Goal: Navigation & Orientation: Find specific page/section

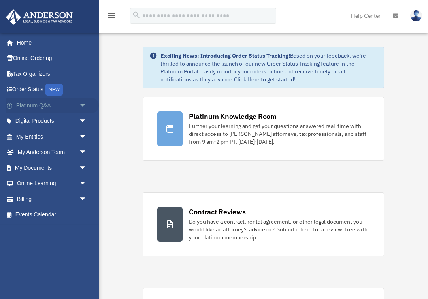
click at [85, 102] on span "arrow_drop_down" at bounding box center [87, 106] width 16 height 16
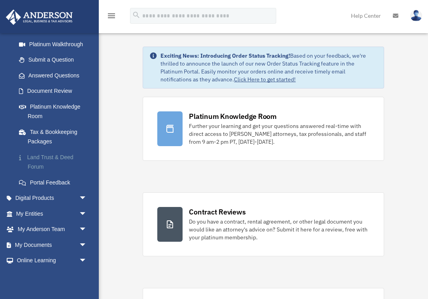
scroll to position [94, 0]
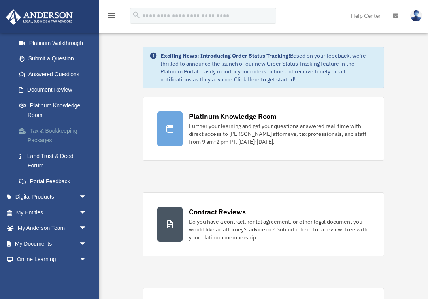
click at [58, 126] on link "Tax & Bookkeeping Packages" at bounding box center [55, 135] width 88 height 25
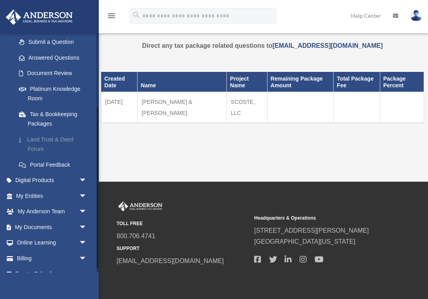
scroll to position [111, 0]
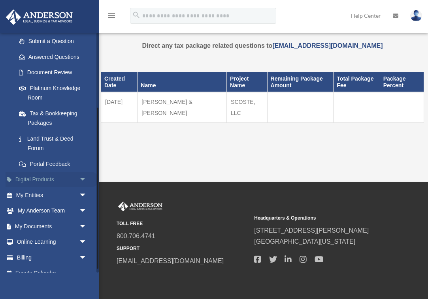
click at [58, 176] on link "Digital Products arrow_drop_down" at bounding box center [52, 180] width 93 height 16
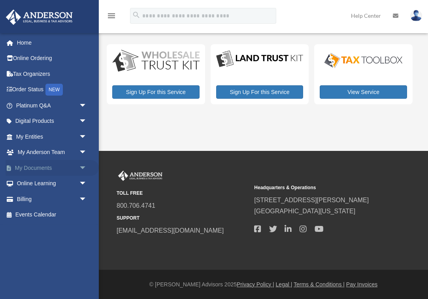
click at [63, 163] on link "My Documents arrow_drop_down" at bounding box center [52, 168] width 93 height 16
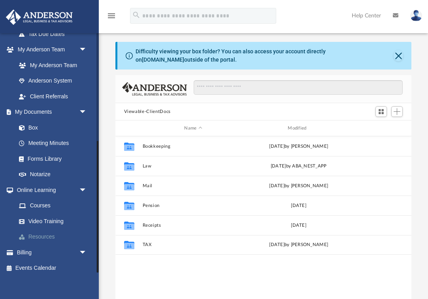
scroll to position [196, 0]
click at [49, 230] on link "Resources" at bounding box center [55, 238] width 88 height 16
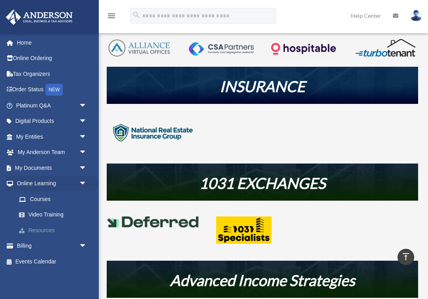
scroll to position [186, 0]
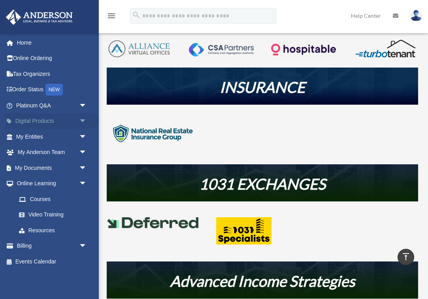
click at [35, 119] on link "Digital Products arrow_drop_down" at bounding box center [52, 121] width 93 height 16
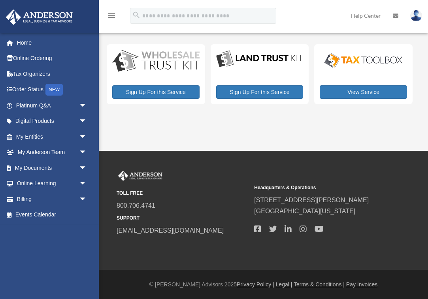
click at [111, 16] on icon "menu" at bounding box center [111, 15] width 9 height 9
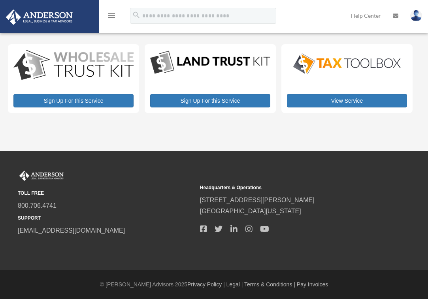
click at [111, 16] on icon "menu" at bounding box center [111, 15] width 9 height 9
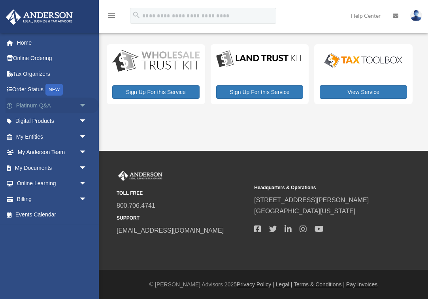
click at [83, 104] on span "arrow_drop_down" at bounding box center [87, 106] width 16 height 16
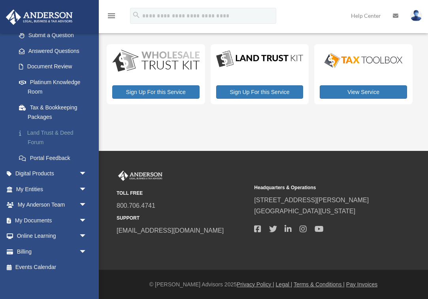
scroll to position [117, 0]
click at [84, 171] on span "arrow_drop_down" at bounding box center [87, 174] width 16 height 16
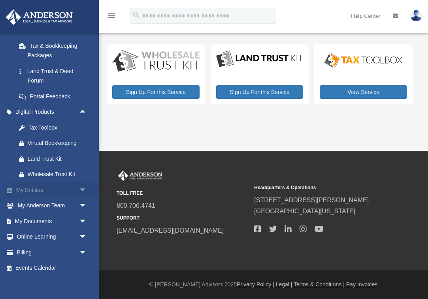
scroll to position [178, 0]
click at [83, 214] on span "arrow_drop_down" at bounding box center [87, 222] width 16 height 16
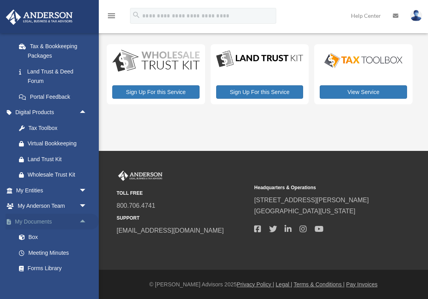
click at [83, 216] on span "arrow_drop_up" at bounding box center [87, 222] width 16 height 16
click at [84, 230] on span "arrow_drop_down" at bounding box center [87, 238] width 16 height 16
click at [84, 230] on span "arrow_drop_up" at bounding box center [87, 238] width 16 height 16
click at [84, 230] on span "arrow_drop_down" at bounding box center [87, 238] width 16 height 16
click at [45, 246] on link "Courses" at bounding box center [55, 253] width 88 height 16
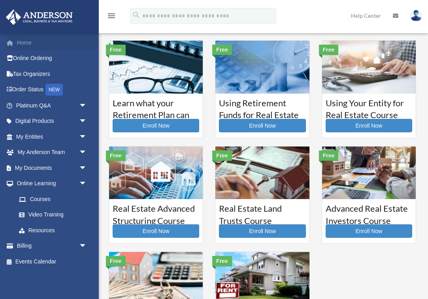
click at [21, 42] on link "Home" at bounding box center [52, 43] width 93 height 16
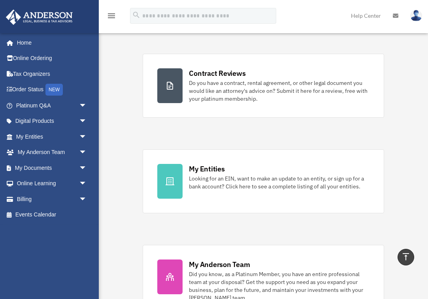
scroll to position [101, 0]
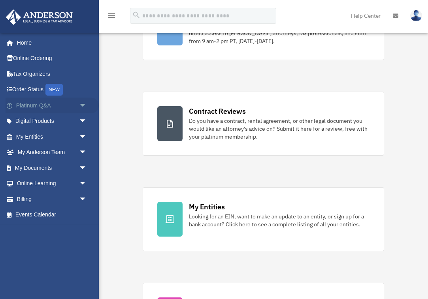
click at [83, 101] on span "arrow_drop_down" at bounding box center [87, 106] width 16 height 16
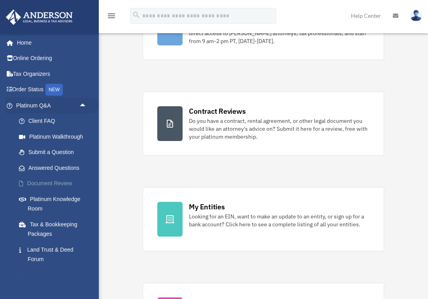
scroll to position [0, 0]
click at [84, 103] on span "arrow_drop_up" at bounding box center [87, 106] width 16 height 16
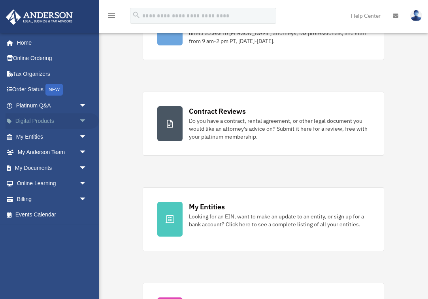
click at [87, 118] on span "arrow_drop_down" at bounding box center [87, 121] width 16 height 16
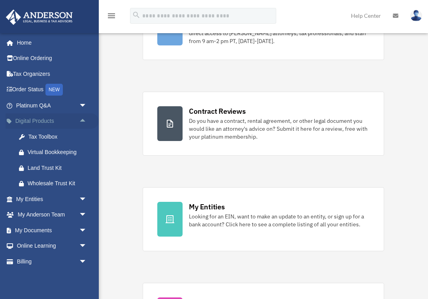
click at [81, 115] on span "arrow_drop_up" at bounding box center [87, 121] width 16 height 16
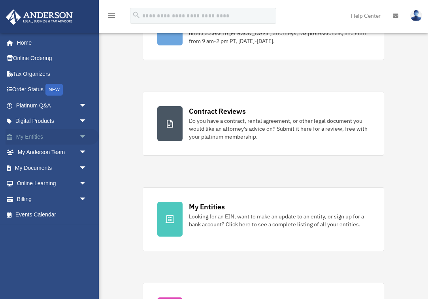
click at [84, 137] on span "arrow_drop_down" at bounding box center [87, 137] width 16 height 16
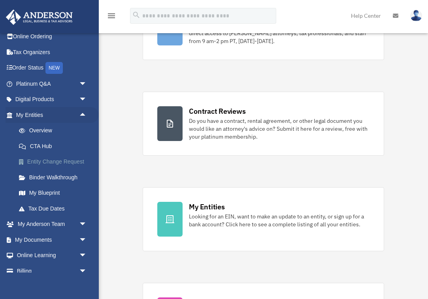
scroll to position [32, 0]
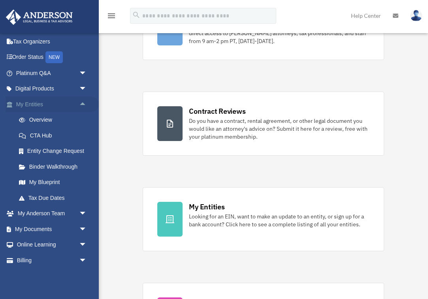
click at [83, 100] on span "arrow_drop_up" at bounding box center [87, 104] width 16 height 16
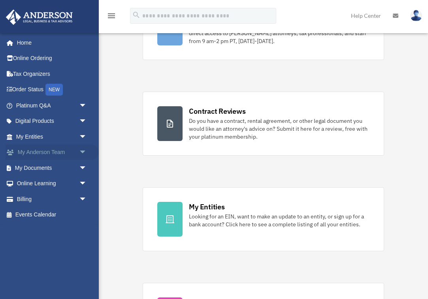
click at [83, 150] on span "arrow_drop_down" at bounding box center [87, 153] width 16 height 16
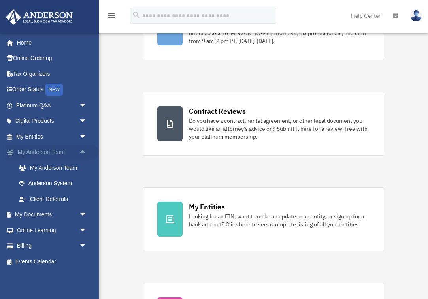
click at [83, 150] on span "arrow_drop_up" at bounding box center [87, 153] width 16 height 16
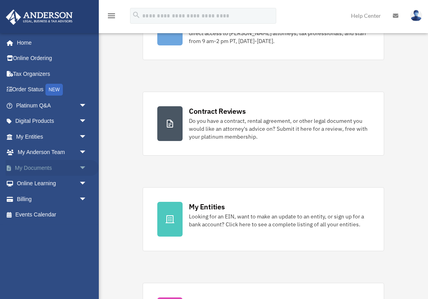
click at [83, 162] on span "arrow_drop_down" at bounding box center [87, 168] width 16 height 16
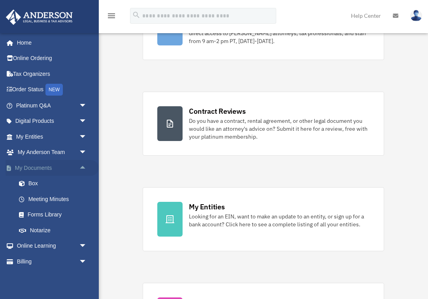
click at [83, 162] on span "arrow_drop_up" at bounding box center [87, 168] width 16 height 16
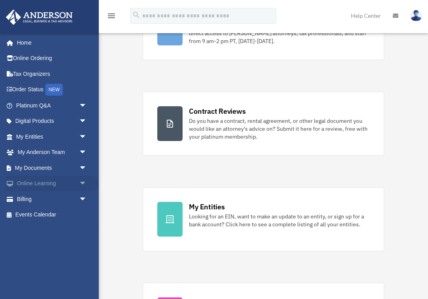
click at [81, 181] on span "arrow_drop_down" at bounding box center [87, 184] width 16 height 16
click at [83, 179] on span "arrow_drop_up" at bounding box center [87, 184] width 16 height 16
click at [83, 198] on span "arrow_drop_down" at bounding box center [87, 199] width 16 height 16
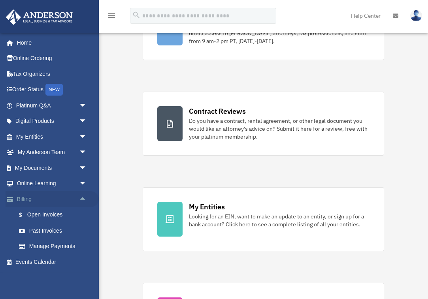
click at [82, 194] on span "arrow_drop_up" at bounding box center [87, 199] width 16 height 16
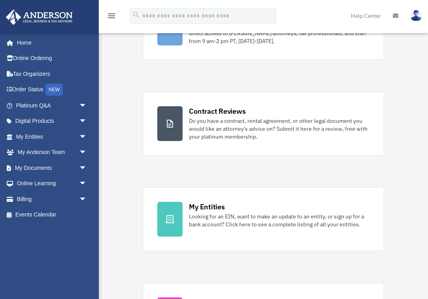
click at [111, 16] on icon "menu" at bounding box center [111, 15] width 9 height 9
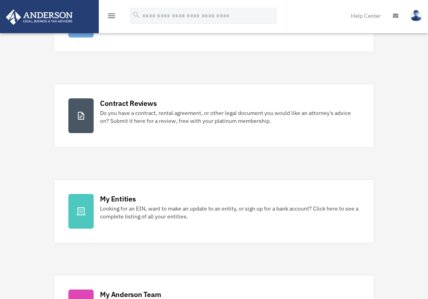
click at [111, 16] on icon "menu" at bounding box center [111, 15] width 9 height 9
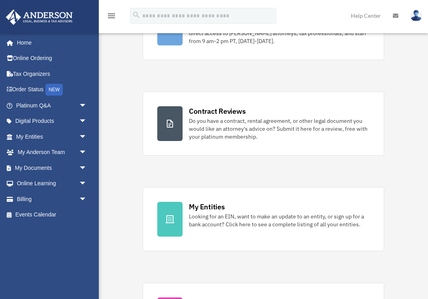
click at [419, 17] on img at bounding box center [416, 15] width 12 height 11
click at [396, 15] on icon at bounding box center [396, 16] width 6 height 6
click at [398, 17] on link at bounding box center [395, 15] width 17 height 31
click at [362, 15] on link "Help Center" at bounding box center [366, 15] width 42 height 31
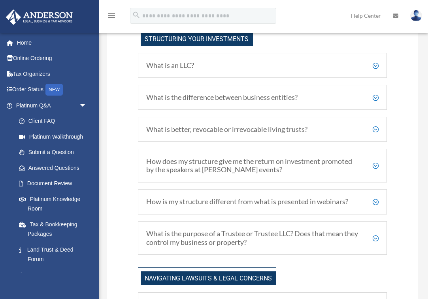
scroll to position [352, 0]
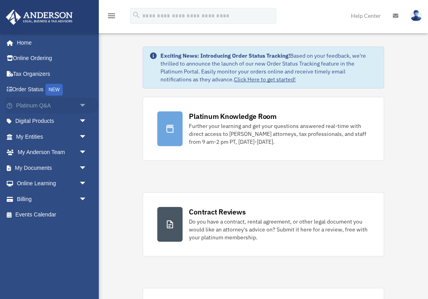
click at [82, 105] on span "arrow_drop_down" at bounding box center [87, 106] width 16 height 16
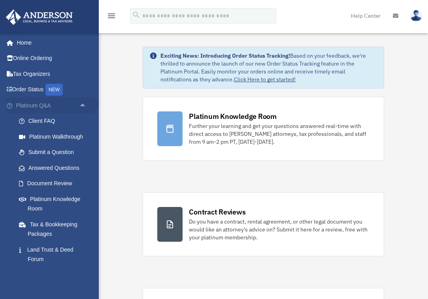
click at [83, 104] on span "arrow_drop_up" at bounding box center [87, 106] width 16 height 16
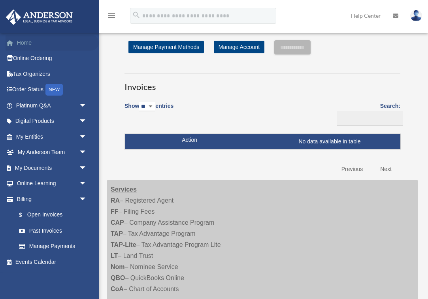
click at [25, 43] on link "Home" at bounding box center [52, 43] width 93 height 16
